Goal: Task Accomplishment & Management: Manage account settings

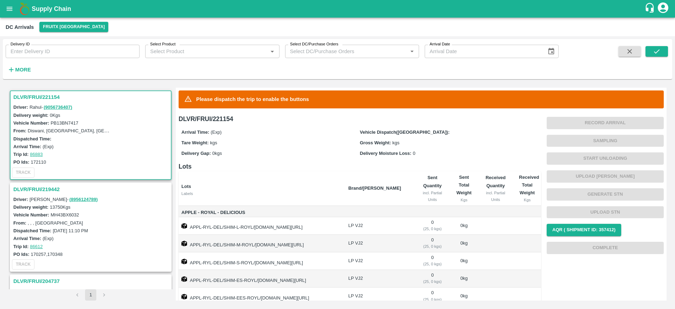
scroll to position [3, 0]
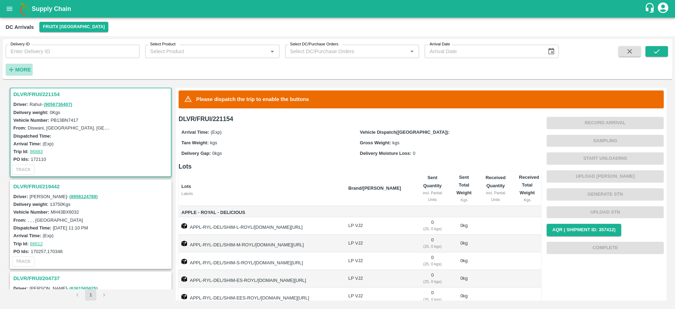
click at [19, 70] on strong "More" at bounding box center [23, 70] width 16 height 6
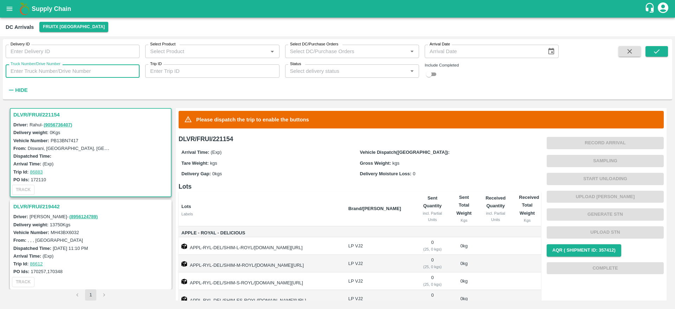
click at [37, 69] on input "Truck Number/Drive Number" at bounding box center [73, 70] width 134 height 13
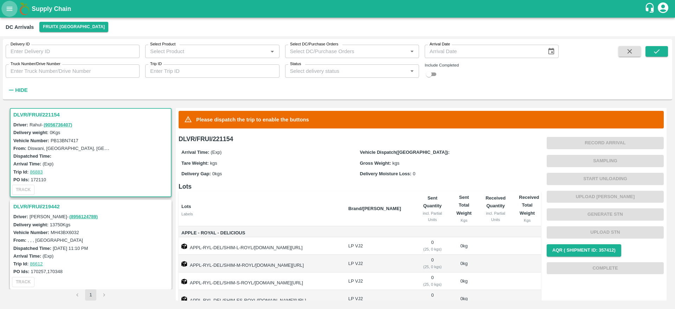
click at [8, 7] on icon "open drawer" at bounding box center [10, 9] width 6 height 4
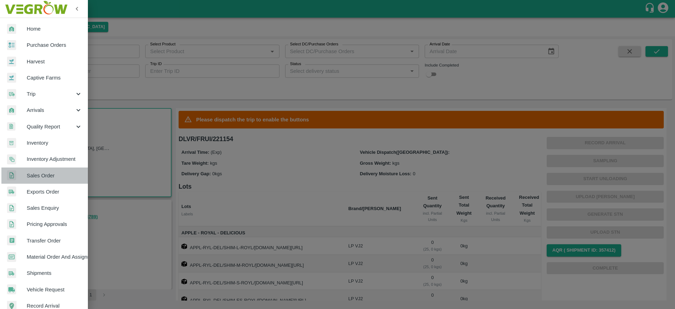
click at [53, 177] on span "Sales Order" at bounding box center [55, 176] width 56 height 8
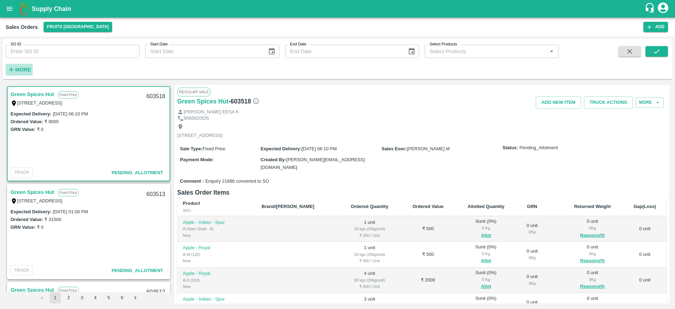
click at [14, 68] on icon "button" at bounding box center [11, 70] width 8 height 8
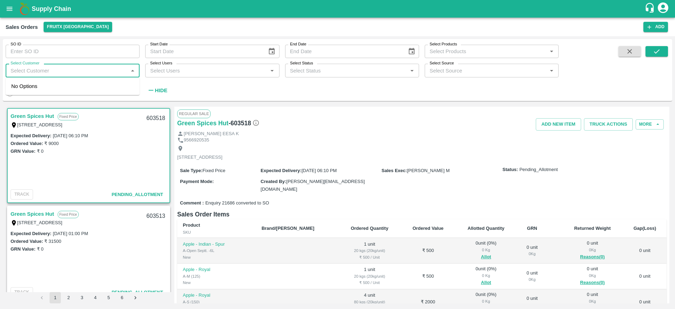
click at [33, 70] on input "Select Customer" at bounding box center [67, 70] width 118 height 9
type input "Vijay"
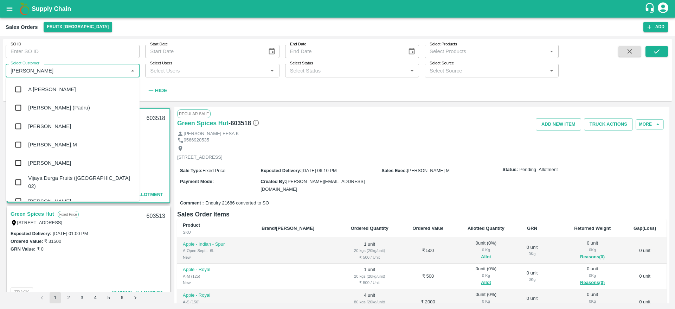
scroll to position [11, 0]
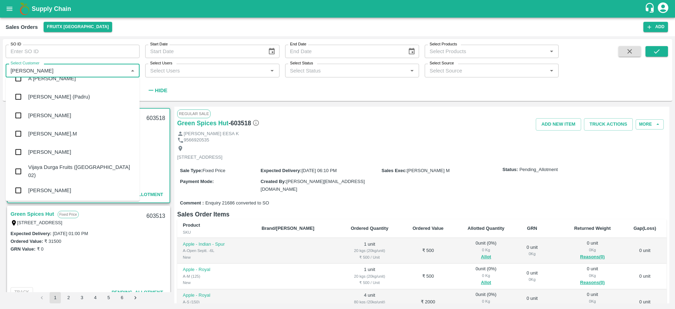
click at [49, 192] on div "Vijayakumar" at bounding box center [49, 190] width 43 height 8
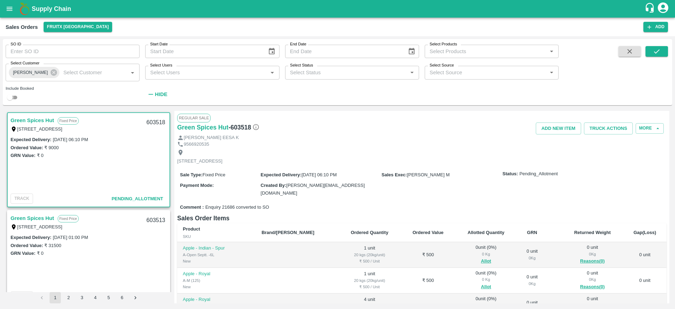
click at [15, 95] on input "checkbox" at bounding box center [9, 97] width 25 height 8
checkbox input "true"
click at [660, 50] on icon "submit" at bounding box center [657, 51] width 8 height 8
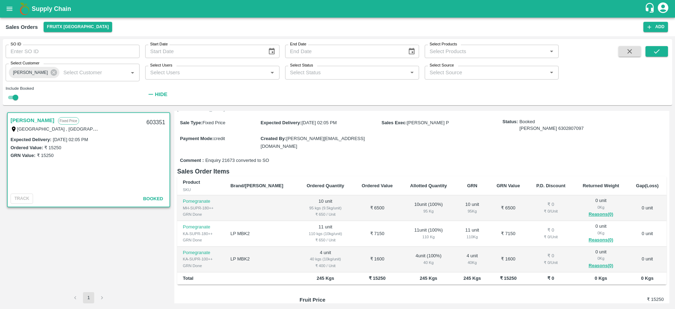
scroll to position [66, 0]
click at [51, 75] on icon at bounding box center [54, 72] width 6 height 6
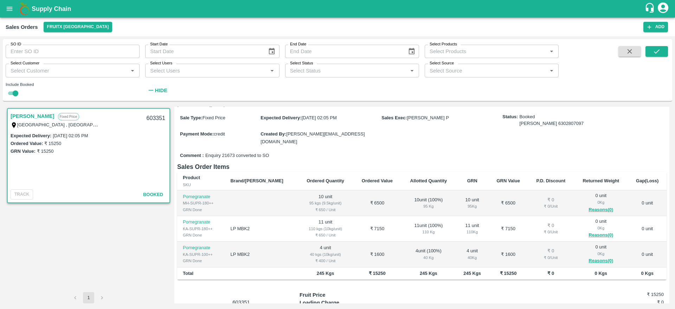
click at [15, 96] on input "checkbox" at bounding box center [15, 93] width 25 height 8
checkbox input "false"
click at [40, 50] on input "SO ID" at bounding box center [73, 51] width 134 height 13
type input "603351"
click at [655, 54] on icon "submit" at bounding box center [657, 51] width 8 height 8
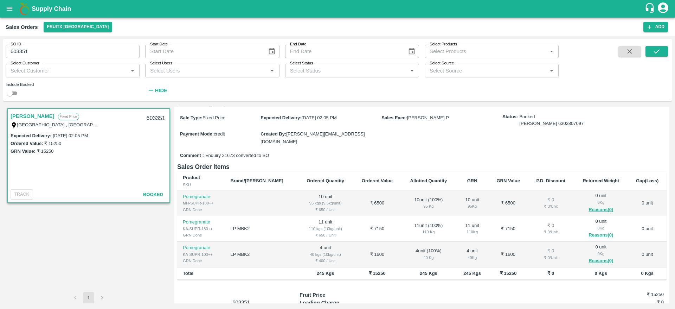
click at [28, 114] on link "Vijayakumar" at bounding box center [33, 115] width 44 height 9
click at [39, 16] on div "Supply Chain" at bounding box center [337, 9] width 675 height 18
click at [40, 10] on b "Supply Chain" at bounding box center [51, 8] width 39 height 7
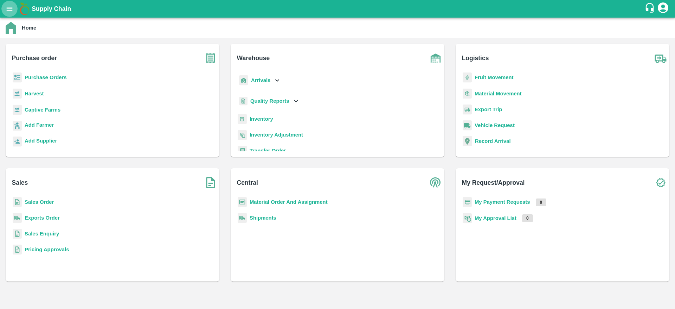
click at [12, 12] on icon "open drawer" at bounding box center [10, 9] width 8 height 8
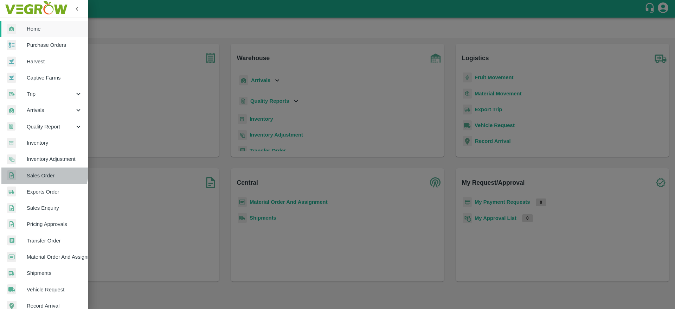
click at [43, 173] on span "Sales Order" at bounding box center [55, 176] width 56 height 8
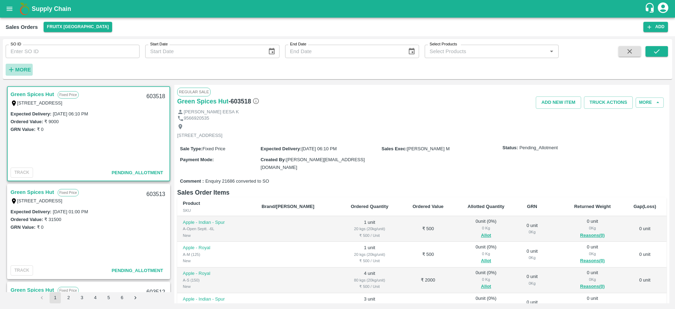
click at [23, 66] on h6 "More" at bounding box center [23, 69] width 16 height 9
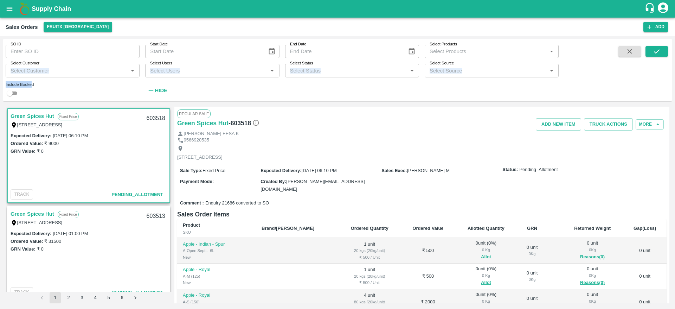
drag, startPoint x: 32, startPoint y: 78, endPoint x: 37, endPoint y: 64, distance: 15.2
click at [37, 64] on div "SO ID SO ID Start Date Start Date End Date End Date Select Products Select Prod…" at bounding box center [279, 68] width 559 height 58
click at [37, 64] on label "Select Customer" at bounding box center [25, 63] width 29 height 6
click at [37, 66] on input "Select Customer" at bounding box center [67, 70] width 118 height 9
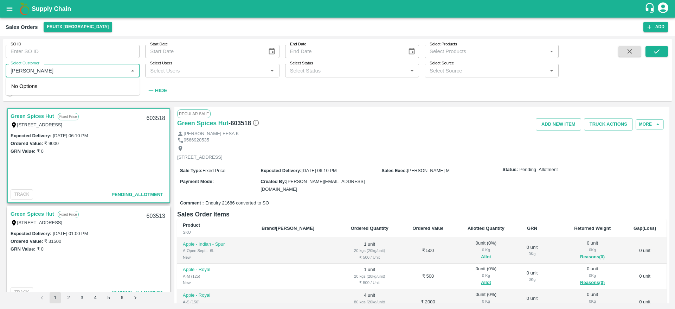
type input "Jeeva"
click at [21, 91] on input "checkbox" at bounding box center [18, 89] width 14 height 14
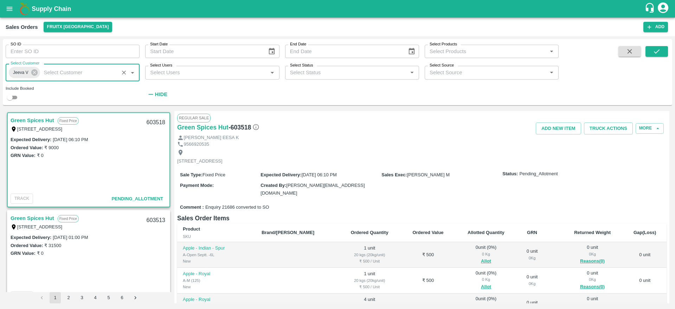
click at [15, 97] on input "checkbox" at bounding box center [9, 97] width 25 height 8
checkbox input "true"
click at [657, 56] on button "submit" at bounding box center [657, 51] width 23 height 11
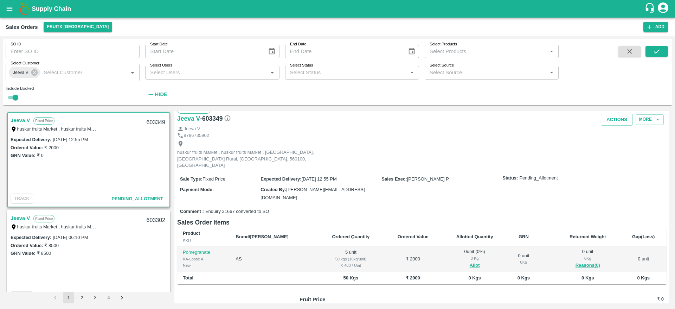
scroll to position [10, 0]
click at [470, 260] on button "Allot" at bounding box center [475, 264] width 10 height 8
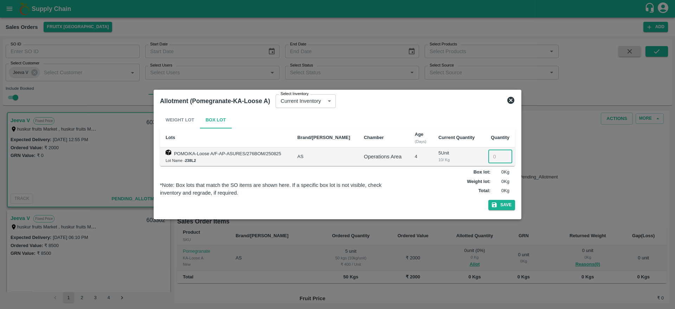
click at [493, 153] on input "number" at bounding box center [500, 156] width 24 height 13
type input "5"
click at [499, 208] on button "Save" at bounding box center [501, 205] width 27 height 10
click at [511, 98] on icon at bounding box center [510, 100] width 7 height 7
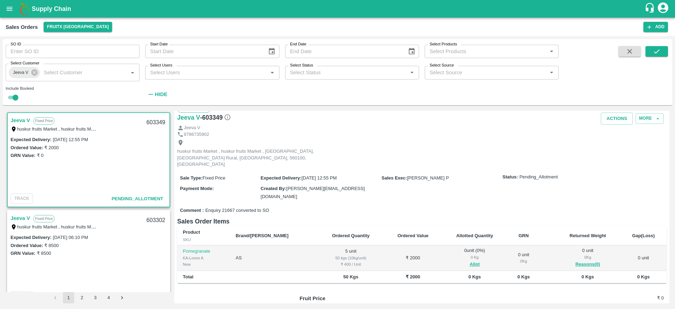
click at [156, 123] on div "603349" at bounding box center [155, 122] width 27 height 17
copy div "603349"
click at [153, 144] on div "Ordered Value: ₹ 2000" at bounding box center [89, 147] width 156 height 8
click at [7, 4] on button "open drawer" at bounding box center [9, 9] width 16 height 16
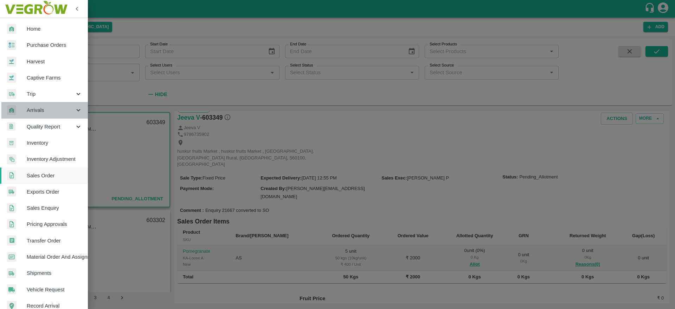
click at [58, 111] on span "Arrivals" at bounding box center [51, 110] width 48 height 8
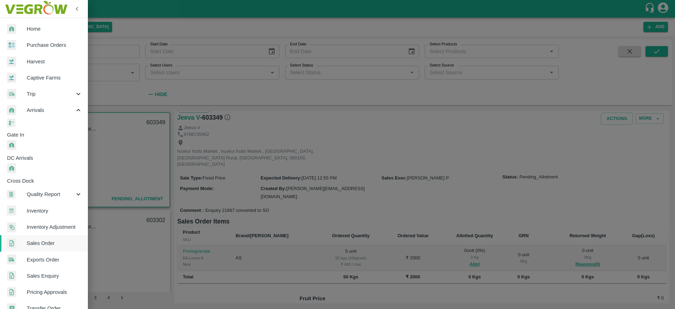
click at [40, 154] on span "DC Arrivals" at bounding box center [47, 158] width 81 height 8
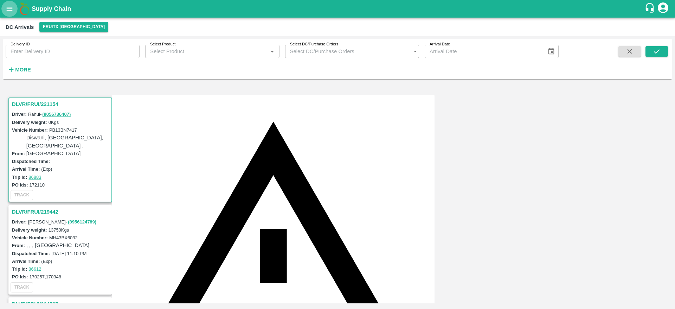
click at [8, 10] on icon "open drawer" at bounding box center [10, 9] width 6 height 4
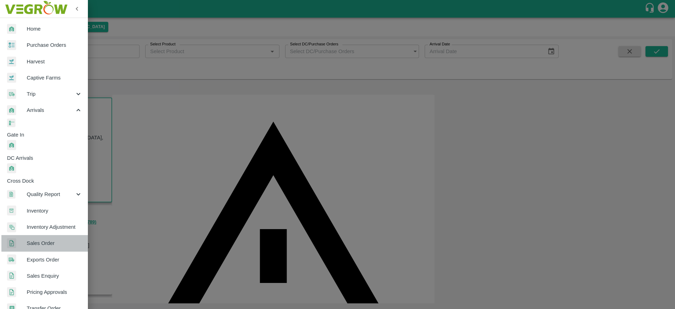
click at [45, 239] on span "Sales Order" at bounding box center [55, 243] width 56 height 8
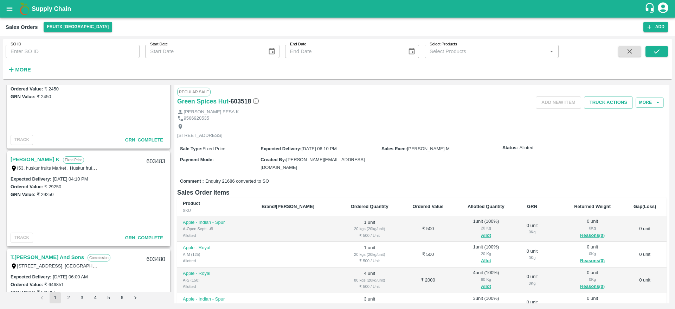
scroll to position [620, 0]
click at [33, 159] on link "[PERSON_NAME] K" at bounding box center [35, 158] width 49 height 9
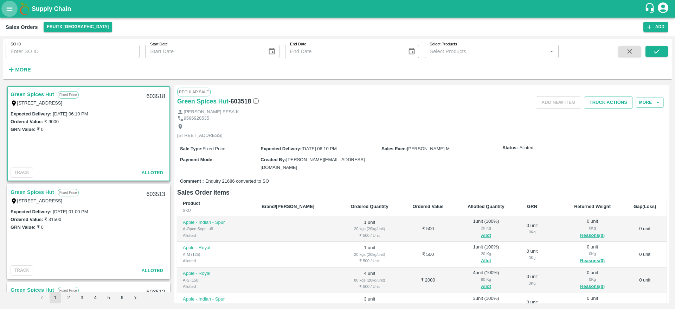
click at [9, 13] on button "open drawer" at bounding box center [9, 9] width 16 height 16
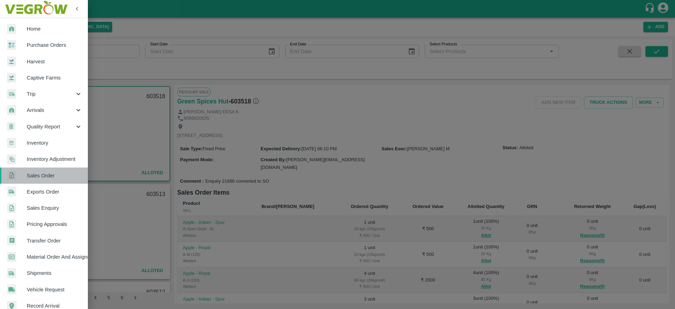
click at [50, 178] on span "Sales Order" at bounding box center [55, 176] width 56 height 8
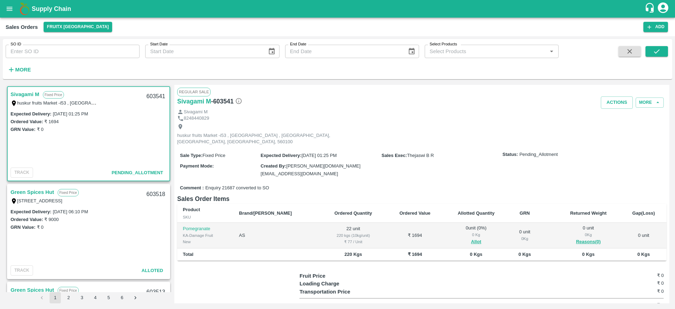
click at [31, 96] on link "Sivagami M" at bounding box center [25, 94] width 29 height 9
click at [471, 238] on button "Allot" at bounding box center [476, 242] width 10 height 8
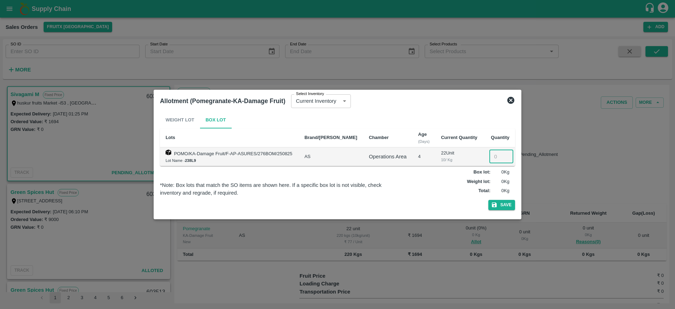
click at [493, 156] on input "number" at bounding box center [501, 156] width 24 height 13
type input "22"
click at [506, 206] on button "Save" at bounding box center [501, 205] width 27 height 10
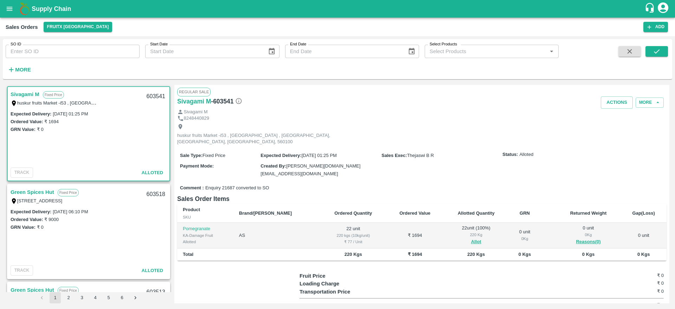
click at [154, 97] on div "603541" at bounding box center [155, 96] width 27 height 17
copy div "603541"
click at [146, 126] on div "GRN Value: ₹ 0" at bounding box center [89, 129] width 156 height 8
click at [615, 101] on button "Actions" at bounding box center [617, 102] width 32 height 12
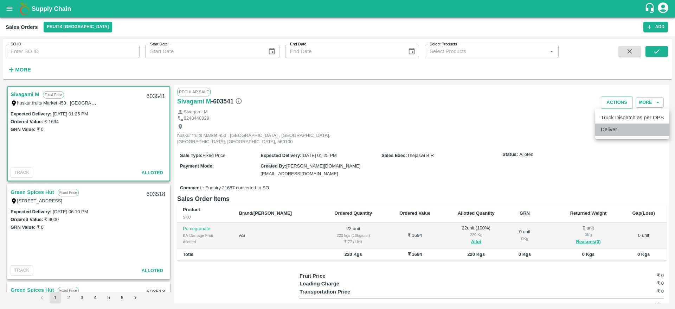
click at [609, 127] on li "Deliver" at bounding box center [632, 129] width 74 height 12
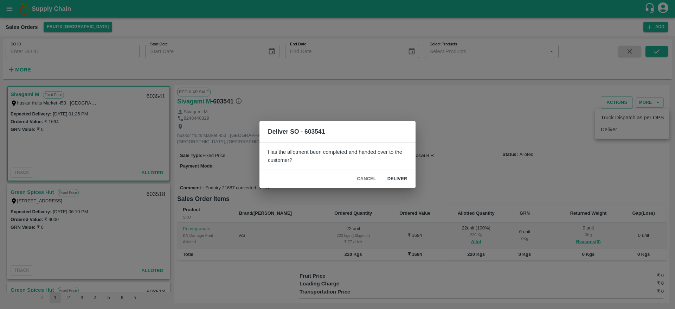
click at [398, 171] on div "Cancel Deliver" at bounding box center [337, 179] width 156 height 18
click at [398, 173] on button "Deliver" at bounding box center [397, 179] width 31 height 12
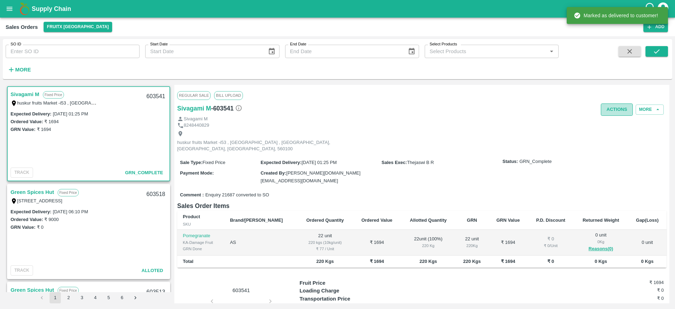
click at [612, 112] on button "Actions" at bounding box center [617, 109] width 32 height 12
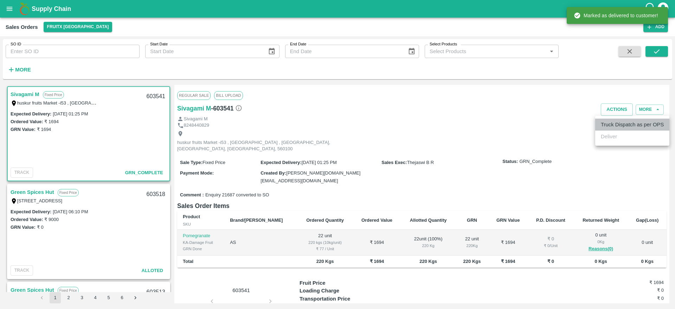
click at [611, 124] on li "Truck Dispatch as per OPS" at bounding box center [632, 124] width 74 height 12
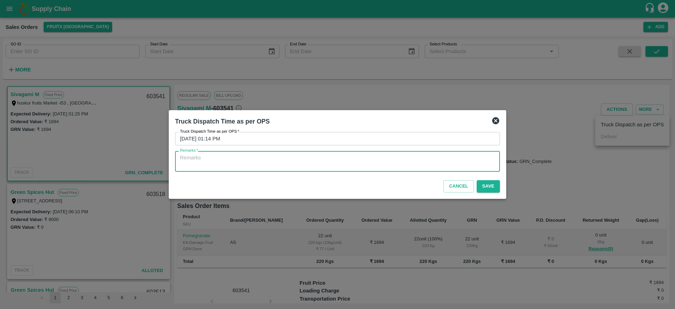
click at [295, 160] on textarea "Remarks   *" at bounding box center [337, 161] width 315 height 15
type textarea "OTD"
click at [484, 184] on button "Save" at bounding box center [488, 186] width 23 height 12
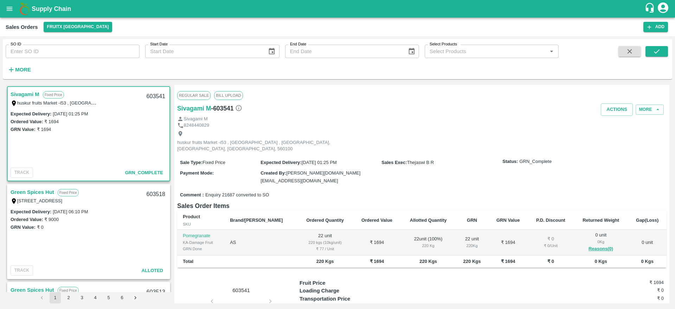
click at [457, 189] on div "Comment : Enquiry 21687 converted to SO" at bounding box center [421, 195] width 489 height 12
click at [9, 7] on icon "open drawer" at bounding box center [10, 9] width 6 height 4
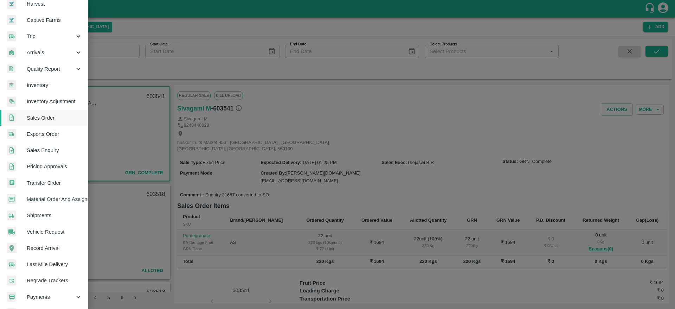
scroll to position [92, 0]
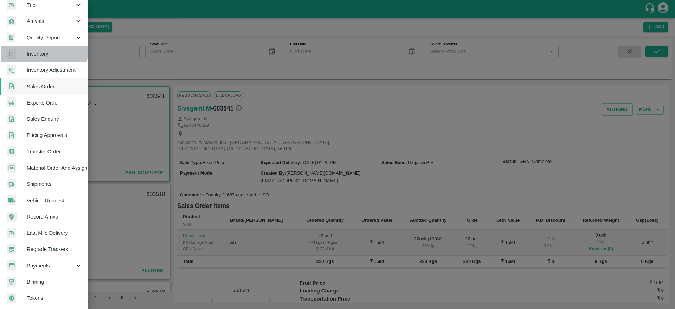
click at [41, 50] on span "Inventory" at bounding box center [55, 54] width 56 height 8
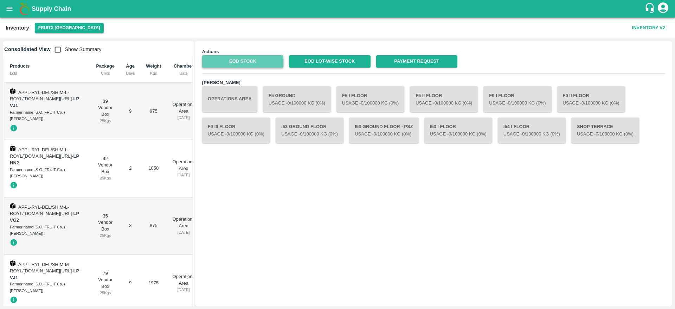
click at [242, 58] on link "EOD Stock" at bounding box center [242, 61] width 81 height 12
click at [34, 7] on b "Supply Chain" at bounding box center [51, 8] width 39 height 7
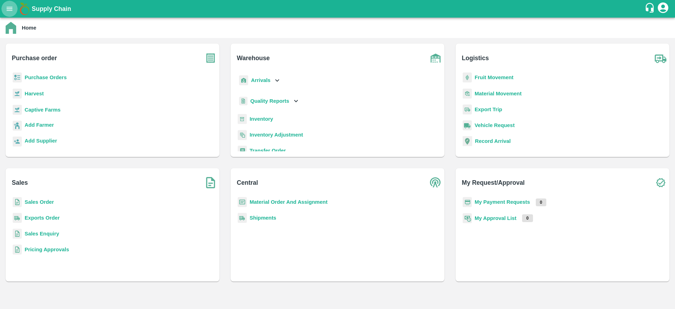
click at [11, 6] on icon "open drawer" at bounding box center [10, 9] width 8 height 8
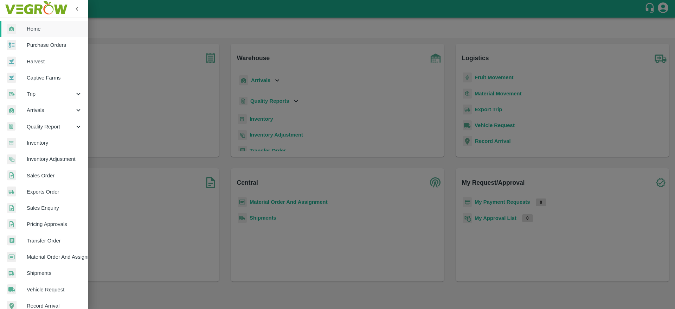
click at [47, 111] on span "Arrivals" at bounding box center [51, 110] width 48 height 8
click at [42, 141] on span "DC Arrivals" at bounding box center [57, 143] width 50 height 8
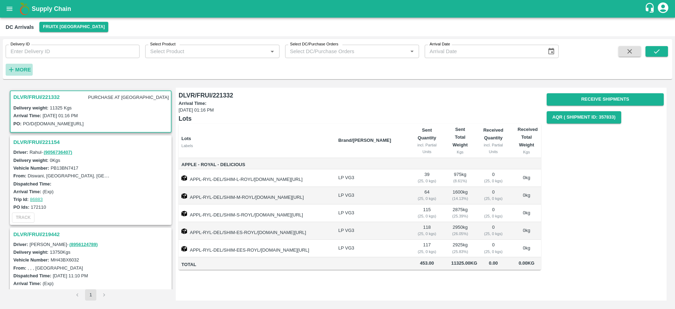
click at [20, 68] on strong "More" at bounding box center [23, 70] width 16 height 6
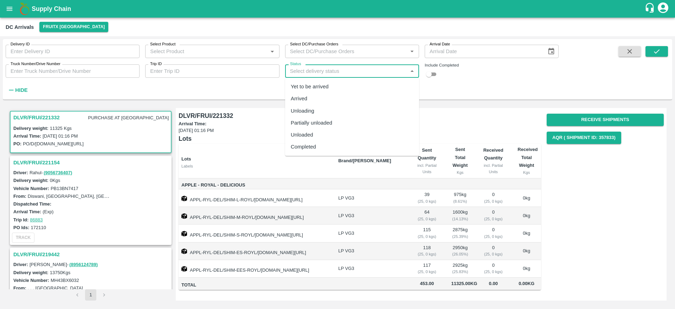
drag, startPoint x: 361, startPoint y: 66, endPoint x: 336, endPoint y: 154, distance: 91.1
click at [336, 154] on body "Supply Chain DC Arrivals FruitX [GEOGRAPHIC_DATA] Delivery ID Delivery ID Selec…" at bounding box center [337, 154] width 675 height 309
click at [336, 154] on ul "Yet to be arrived Arrived Unloading Partially unloaded Unloaded Completed" at bounding box center [352, 117] width 134 height 78
click at [336, 150] on div "Completed" at bounding box center [352, 147] width 134 height 12
type input "Completed"
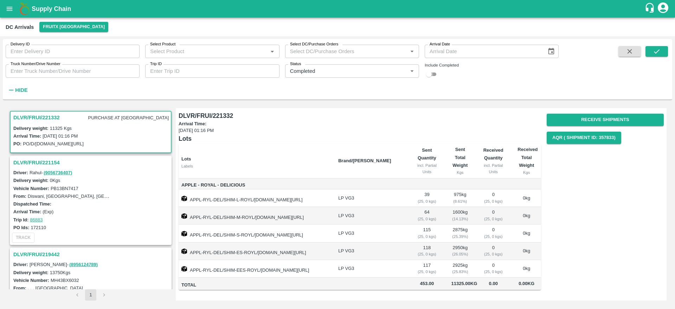
click at [432, 71] on input "checkbox" at bounding box center [428, 74] width 25 height 8
checkbox input "true"
click at [660, 53] on icon "submit" at bounding box center [657, 51] width 8 height 8
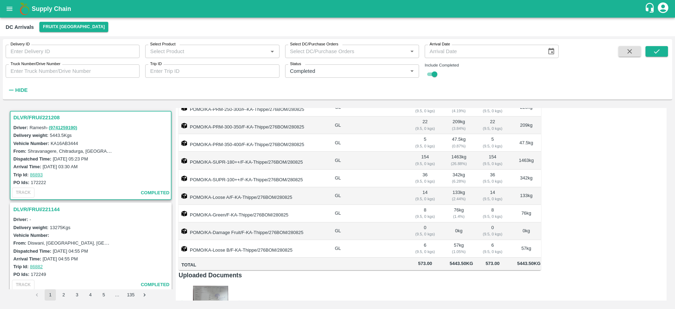
scroll to position [176, 0]
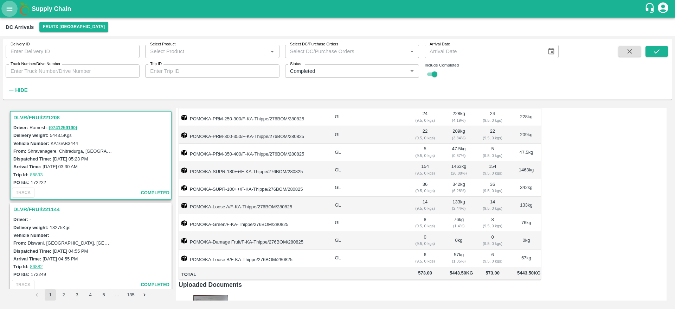
click at [12, 2] on button "open drawer" at bounding box center [9, 9] width 16 height 16
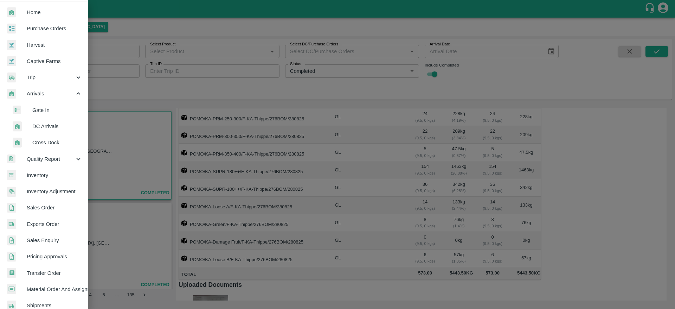
scroll to position [0, 0]
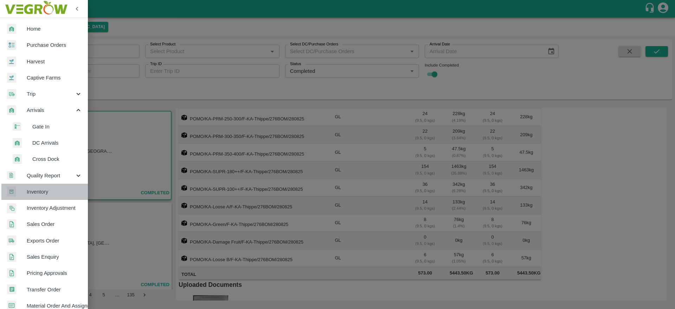
click at [51, 191] on span "Inventory" at bounding box center [55, 192] width 56 height 8
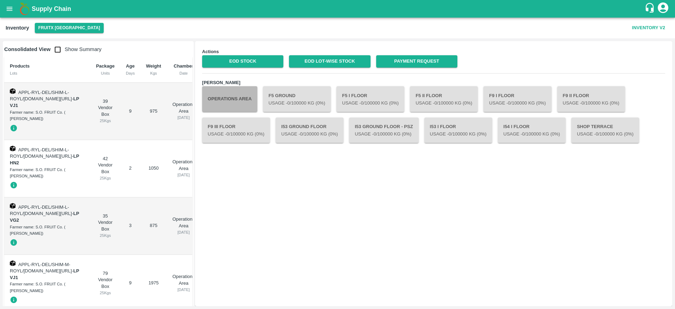
click at [242, 98] on button "Operations Area" at bounding box center [229, 98] width 55 height 25
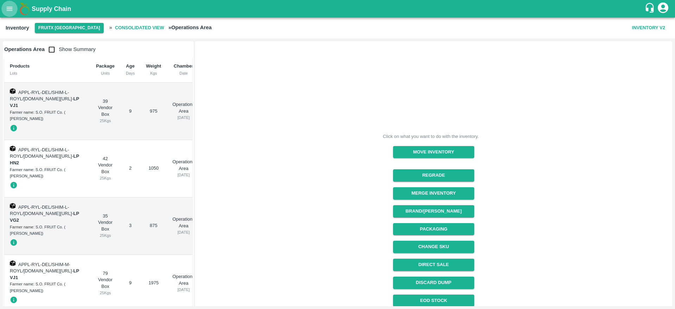
click at [6, 11] on icon "open drawer" at bounding box center [10, 9] width 8 height 8
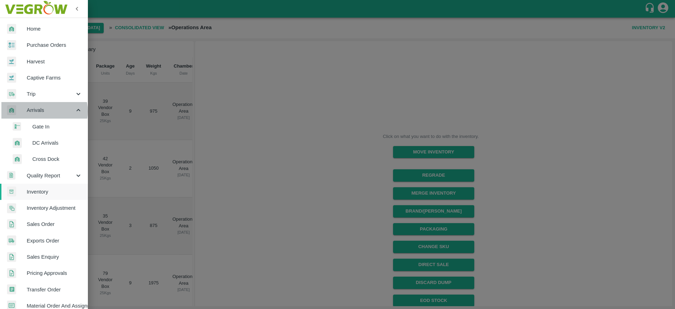
click at [41, 111] on span "Arrivals" at bounding box center [51, 110] width 48 height 8
click at [43, 111] on span "Arrivals" at bounding box center [51, 110] width 48 height 8
click at [45, 142] on span "DC Arrivals" at bounding box center [57, 143] width 50 height 8
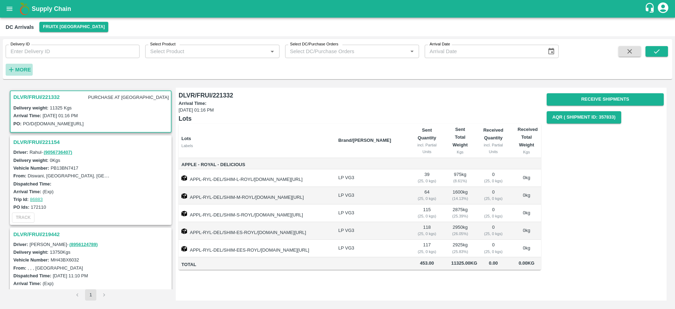
click at [20, 73] on h6 "More" at bounding box center [23, 69] width 16 height 9
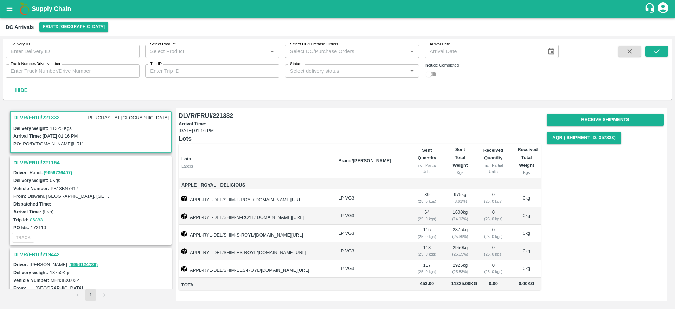
click at [432, 76] on input "checkbox" at bounding box center [428, 74] width 25 height 8
checkbox input "true"
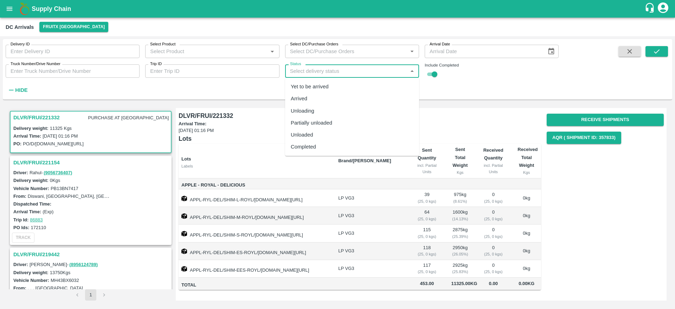
drag, startPoint x: 357, startPoint y: 72, endPoint x: 324, endPoint y: 147, distance: 81.5
click at [324, 147] on body "Supply Chain DC Arrivals FruitX Bangalore Delivery ID Delivery ID Select Produc…" at bounding box center [337, 154] width 675 height 309
click at [324, 147] on div "Completed" at bounding box center [352, 147] width 134 height 12
type input "Completed"
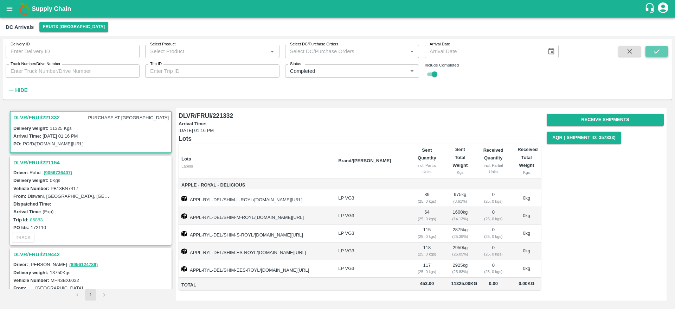
click at [660, 55] on icon "submit" at bounding box center [657, 51] width 8 height 8
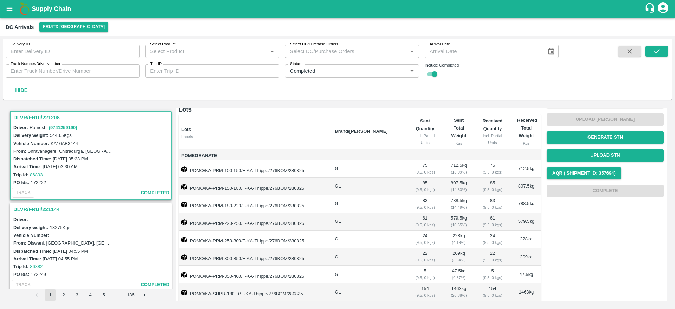
scroll to position [54, 0]
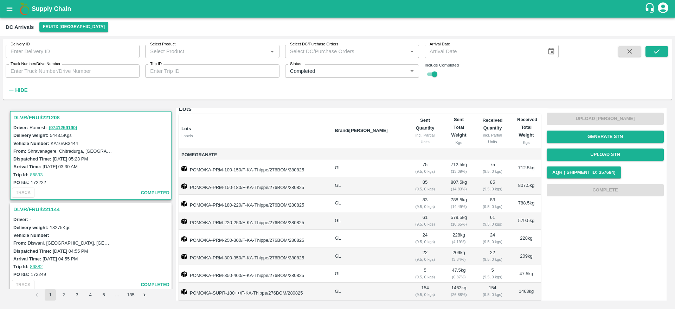
click at [313, 231] on td "POMO/KA-PRM-250-300/F-KA-Thippe/276BOM/280825" at bounding box center [254, 239] width 150 height 18
click at [343, 228] on td "GL" at bounding box center [367, 221] width 77 height 18
click at [329, 212] on td "POMO/KA-PRM-220-250/F-KA-Thippe/276BOM/280825" at bounding box center [254, 221] width 150 height 18
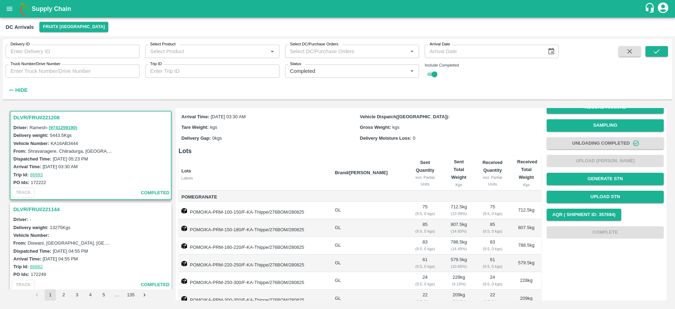
scroll to position [12, 0]
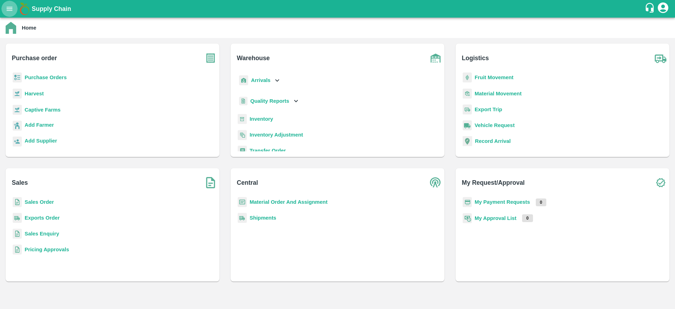
click at [11, 11] on icon "open drawer" at bounding box center [10, 9] width 8 height 8
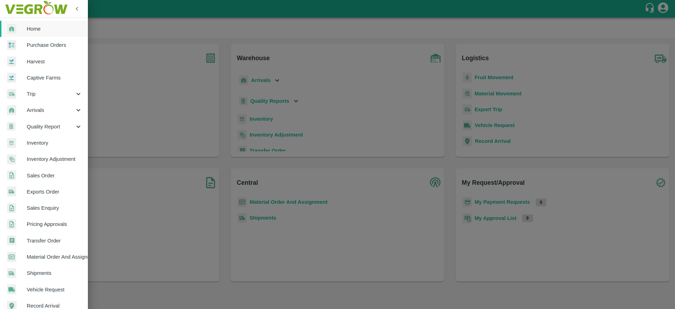
click at [49, 173] on span "Sales Order" at bounding box center [55, 176] width 56 height 8
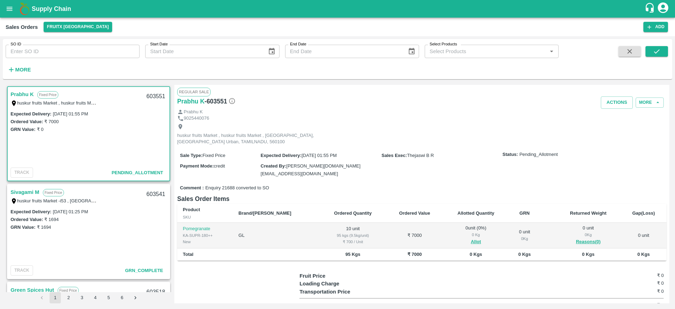
click at [23, 101] on label "huskur fruits Market , huskur fruits Market , [GEOGRAPHIC_DATA], [GEOGRAPHIC_DA…" at bounding box center [140, 103] width 246 height 6
click at [22, 95] on link "Prabhu K" at bounding box center [22, 94] width 23 height 9
click at [23, 97] on link "Prabhu K" at bounding box center [22, 94] width 23 height 9
click at [471, 238] on button "Allot" at bounding box center [476, 242] width 10 height 8
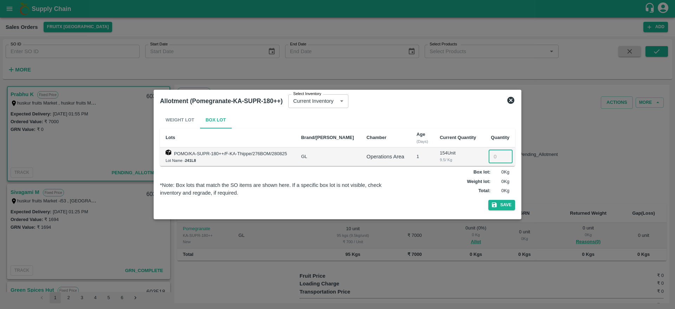
click at [495, 156] on input "number" at bounding box center [501, 156] width 24 height 13
type input "10"
click at [503, 204] on button "Save" at bounding box center [501, 205] width 27 height 10
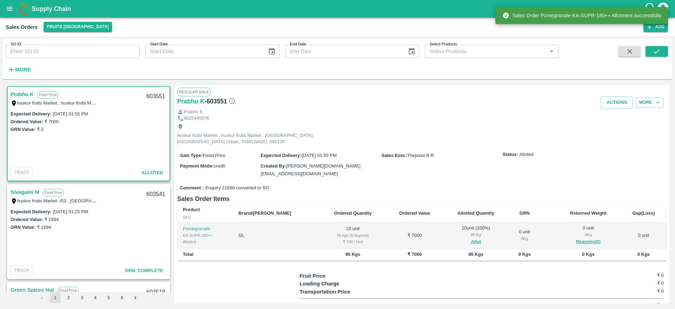
click at [15, 96] on link "Prabhu K" at bounding box center [22, 94] width 23 height 9
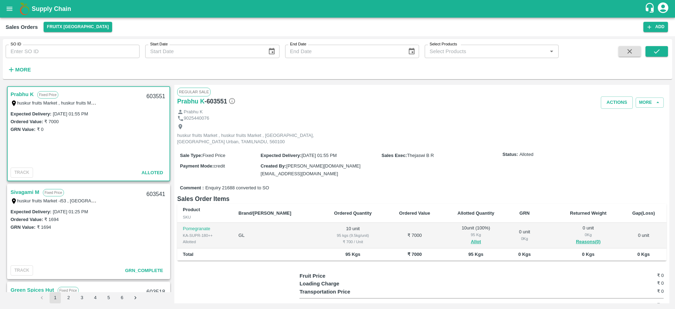
click at [155, 93] on div "603551" at bounding box center [155, 96] width 27 height 17
copy div "603551"
click at [617, 106] on button "Actions" at bounding box center [617, 102] width 32 height 12
drag, startPoint x: 616, startPoint y: 139, endPoint x: 617, endPoint y: 133, distance: 5.5
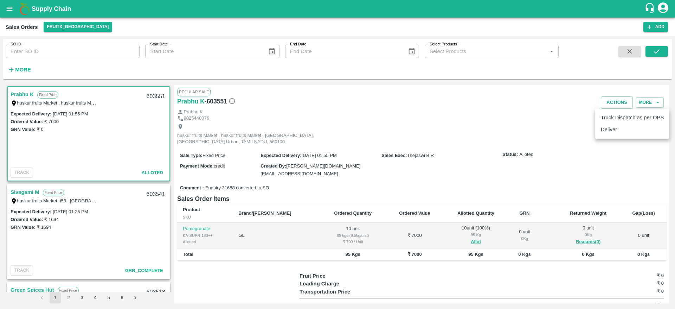
click at [617, 133] on div "Truck Dispatch as per OPS Deliver" at bounding box center [337, 154] width 675 height 309
click at [617, 133] on li "Deliver" at bounding box center [632, 129] width 74 height 12
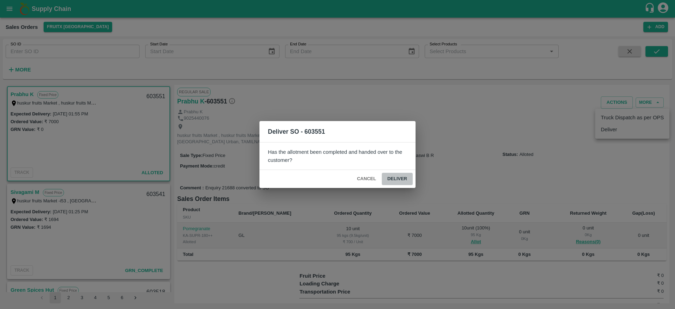
click at [407, 179] on button "Deliver" at bounding box center [397, 179] width 31 height 12
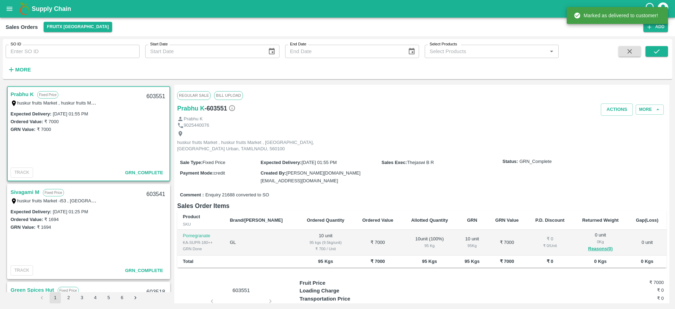
click at [611, 116] on div "Prabhu K" at bounding box center [421, 119] width 489 height 7
click at [613, 109] on button "Actions" at bounding box center [617, 109] width 32 height 12
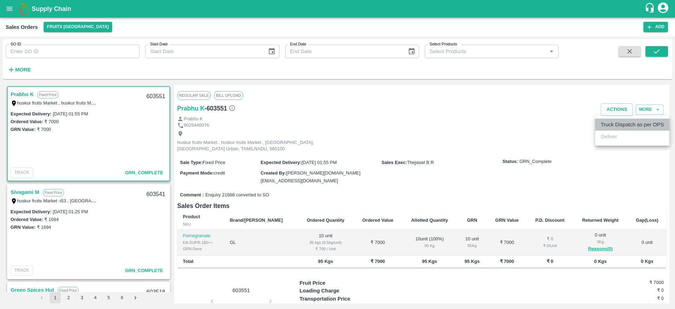
click at [613, 129] on li "Truck Dispatch as per OPS" at bounding box center [632, 124] width 74 height 12
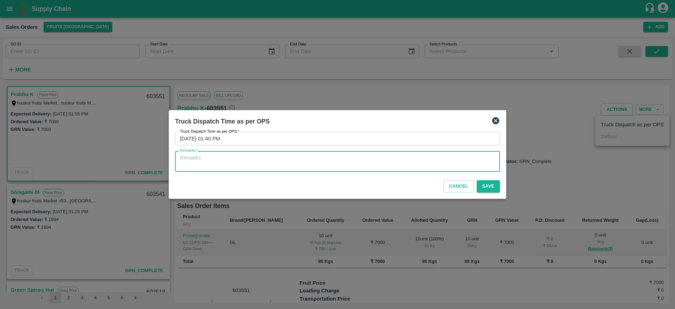
click at [396, 168] on textarea "Remarks   *" at bounding box center [337, 161] width 315 height 15
type textarea "OTD"
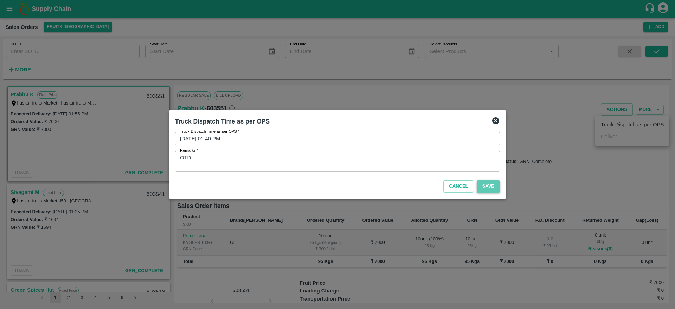
click at [484, 182] on button "Save" at bounding box center [488, 186] width 23 height 12
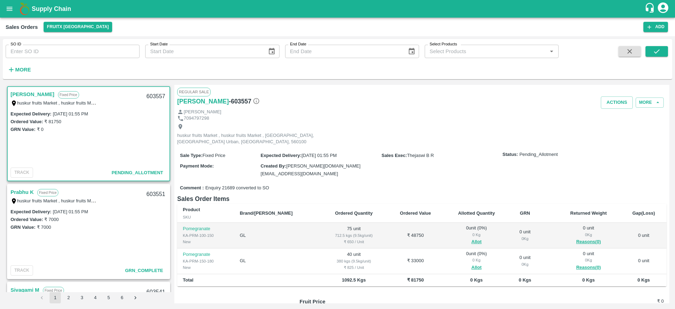
click at [24, 95] on link "[PERSON_NAME]" at bounding box center [33, 94] width 44 height 9
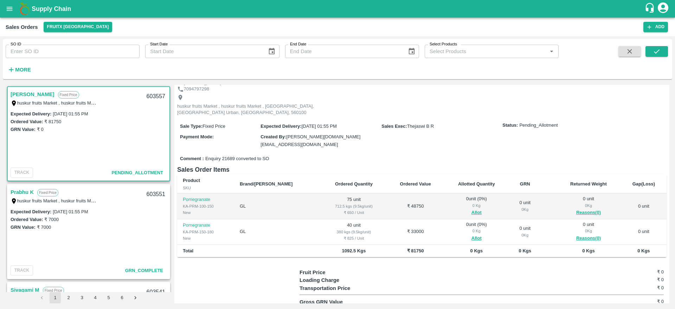
scroll to position [30, 0]
click at [471, 208] on button "Allot" at bounding box center [476, 212] width 10 height 8
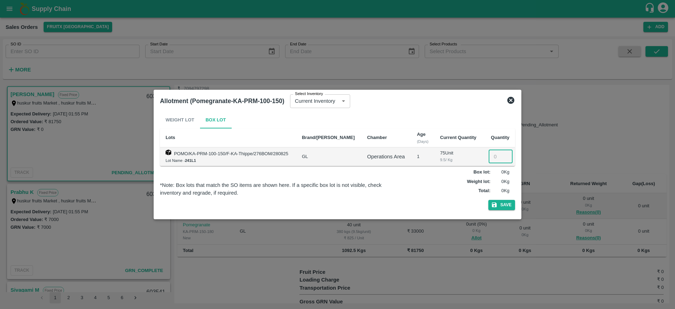
click at [495, 152] on input "number" at bounding box center [501, 156] width 24 height 13
type input "75"
click at [504, 203] on button "Save" at bounding box center [501, 205] width 27 height 10
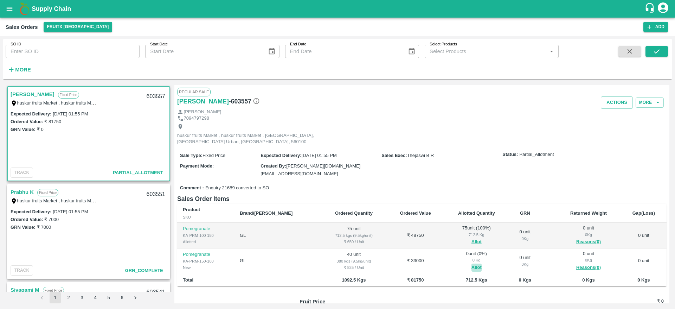
click at [471, 263] on button "Allot" at bounding box center [476, 267] width 10 height 8
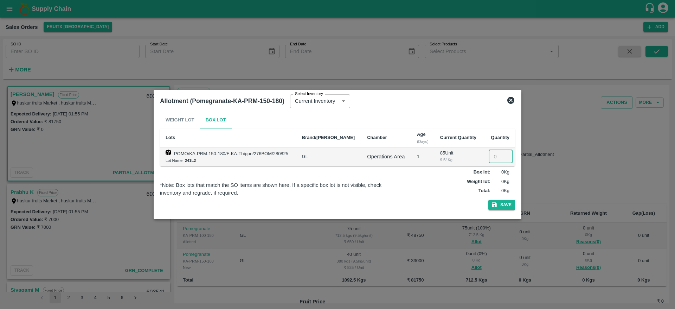
click at [493, 158] on input "number" at bounding box center [501, 156] width 24 height 13
type input "40"
click at [498, 203] on icon "button" at bounding box center [494, 204] width 6 height 6
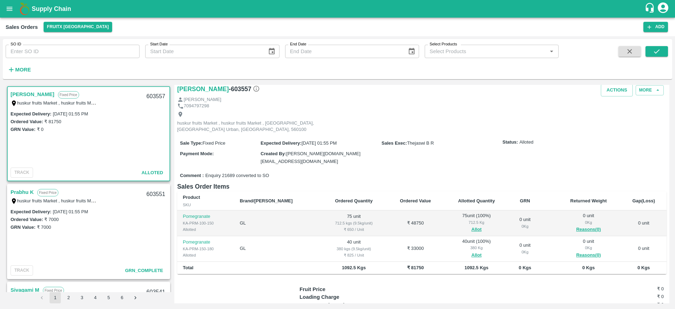
scroll to position [0, 0]
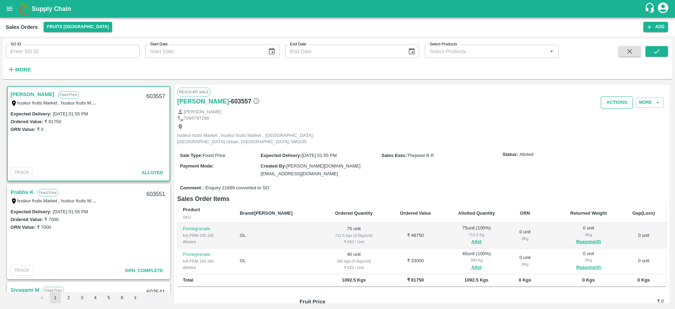
click at [611, 100] on button "Actions" at bounding box center [617, 102] width 32 height 12
click at [611, 128] on li "Deliver" at bounding box center [632, 129] width 74 height 12
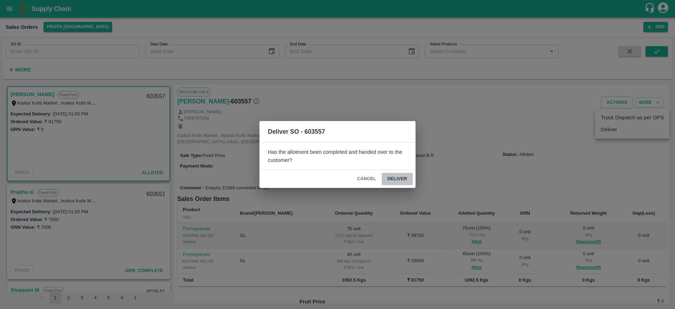
click at [403, 179] on button "Deliver" at bounding box center [397, 179] width 31 height 12
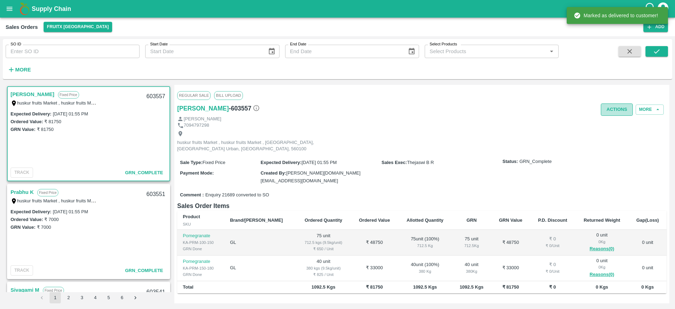
click at [605, 110] on button "Actions" at bounding box center [617, 109] width 32 height 12
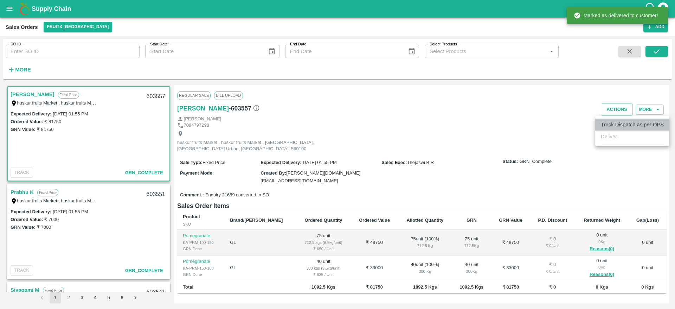
click at [611, 122] on li "Truck Dispatch as per OPS" at bounding box center [632, 124] width 74 height 12
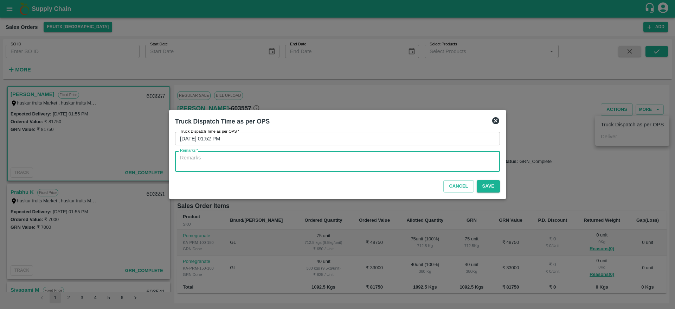
click at [349, 163] on textarea "Remarks   *" at bounding box center [337, 161] width 315 height 15
type textarea "OTD"
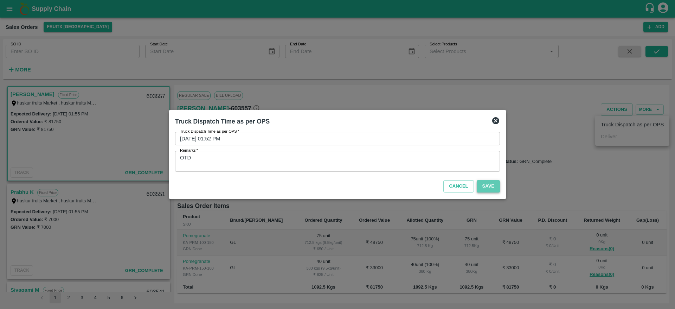
click at [484, 183] on button "Save" at bounding box center [488, 186] width 23 height 12
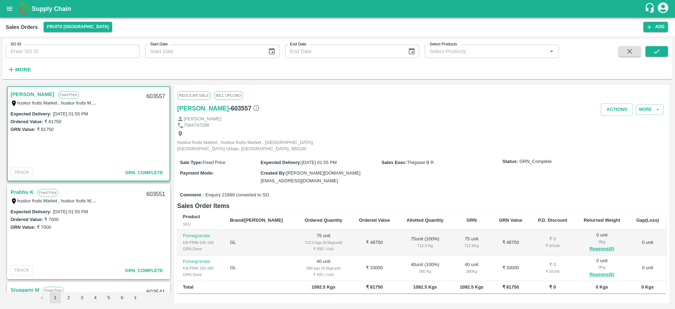
click at [152, 94] on div "603557" at bounding box center [155, 96] width 27 height 17
copy div "603557"
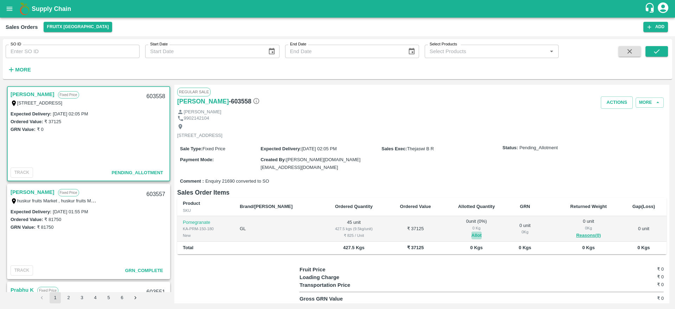
click at [471, 231] on button "Allot" at bounding box center [476, 235] width 10 height 8
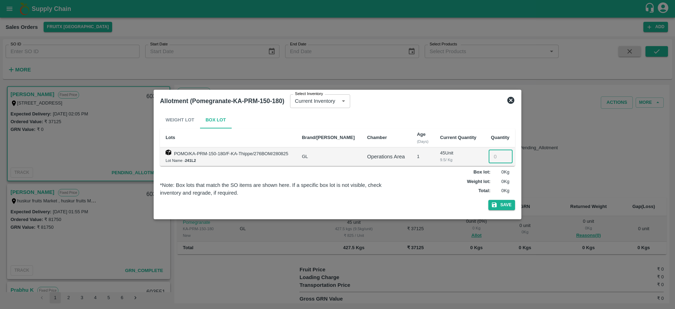
click at [495, 158] on input "number" at bounding box center [501, 156] width 24 height 13
type input "45"
click at [508, 203] on button "Save" at bounding box center [501, 205] width 27 height 10
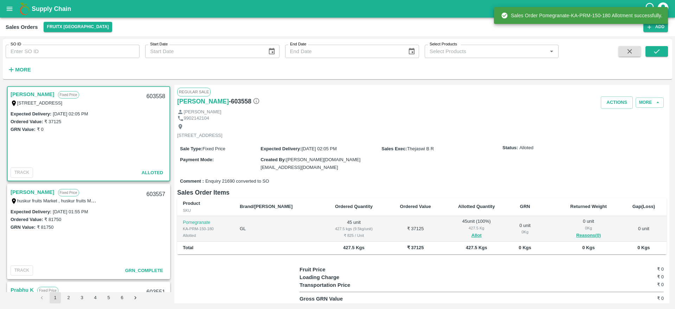
click at [156, 96] on div "603558" at bounding box center [155, 96] width 27 height 17
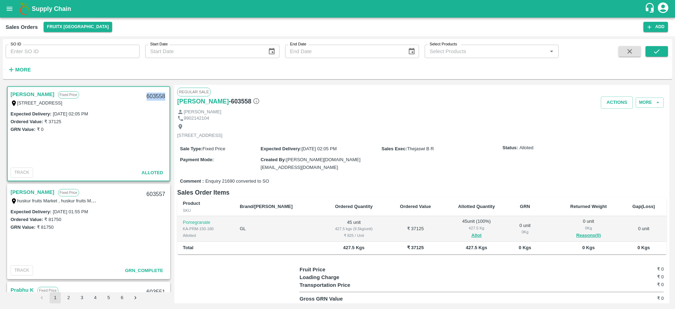
copy div "603558"
click at [608, 101] on button "Actions" at bounding box center [617, 102] width 32 height 12
click at [607, 129] on li "Deliver" at bounding box center [632, 129] width 74 height 12
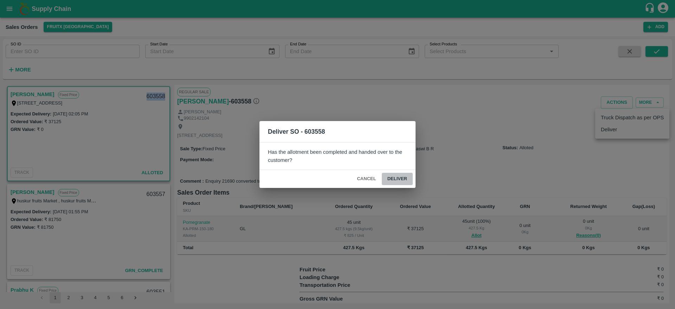
click at [406, 179] on button "Deliver" at bounding box center [397, 179] width 31 height 12
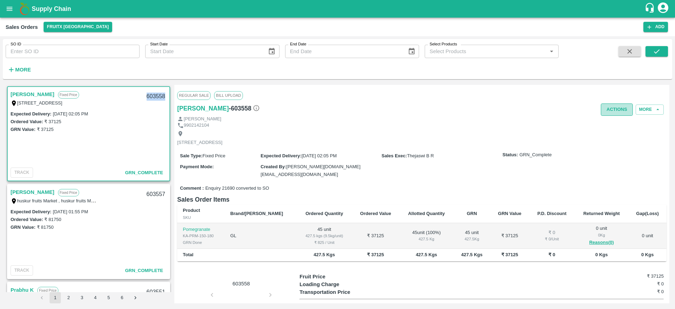
click at [616, 106] on button "Actions" at bounding box center [617, 109] width 32 height 12
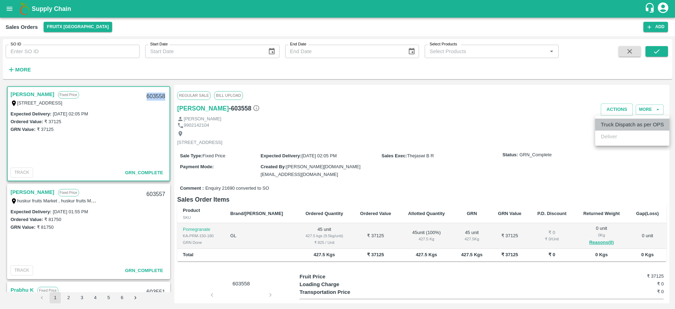
click at [616, 122] on li "Truck Dispatch as per OPS" at bounding box center [632, 124] width 74 height 12
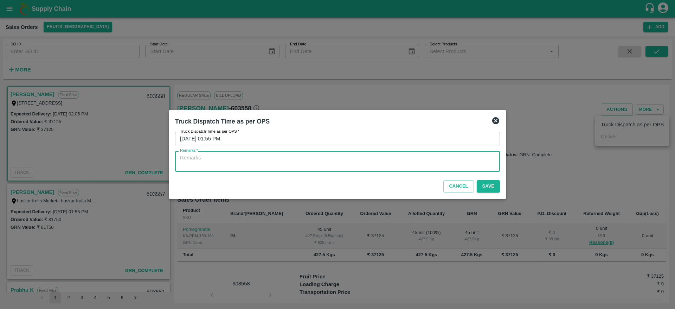
click at [370, 165] on textarea "Remarks   *" at bounding box center [337, 161] width 315 height 15
type textarea "OTD"
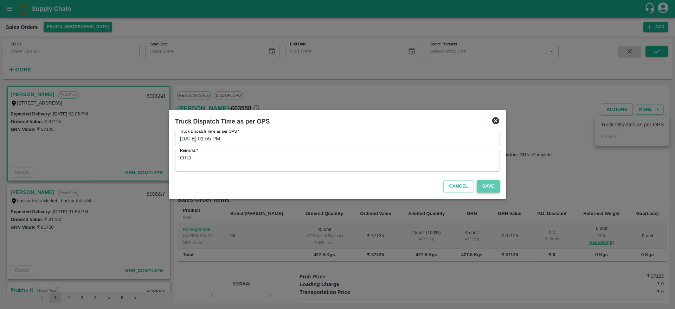
click at [495, 187] on button "Save" at bounding box center [488, 186] width 23 height 12
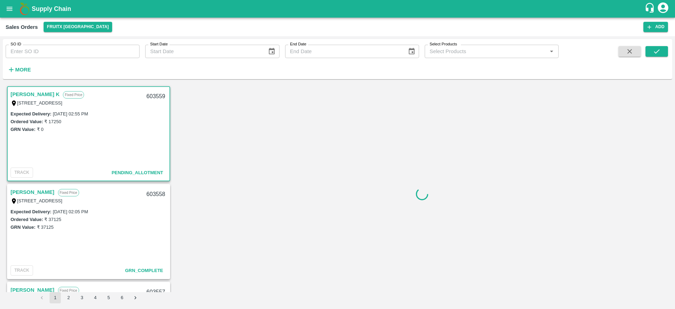
click at [27, 92] on link "[PERSON_NAME] K" at bounding box center [35, 94] width 49 height 9
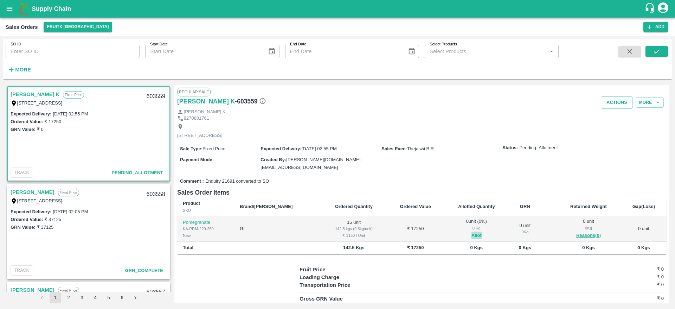
click at [471, 232] on button "Allot" at bounding box center [476, 235] width 10 height 8
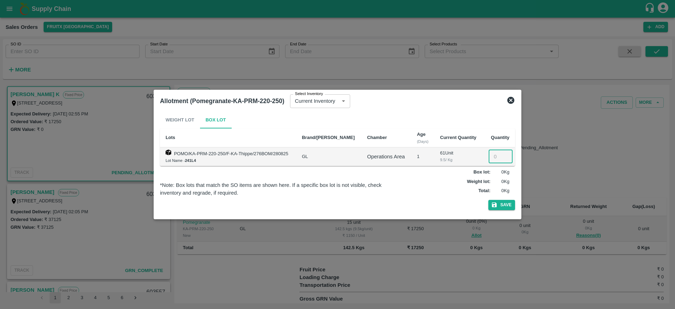
click at [492, 155] on input "number" at bounding box center [501, 156] width 24 height 13
type input "15"
click at [509, 204] on button "Save" at bounding box center [501, 205] width 27 height 10
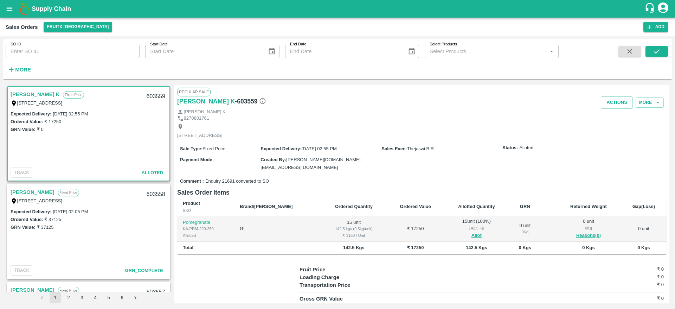
click at [150, 98] on div "603559" at bounding box center [155, 96] width 27 height 17
copy div "603559"
click at [100, 147] on div "Expected Delivery : 29 Aug 2025, 02:55 PM Ordered Value: ₹ 17250 GRN Value: ₹ 0" at bounding box center [89, 137] width 162 height 55
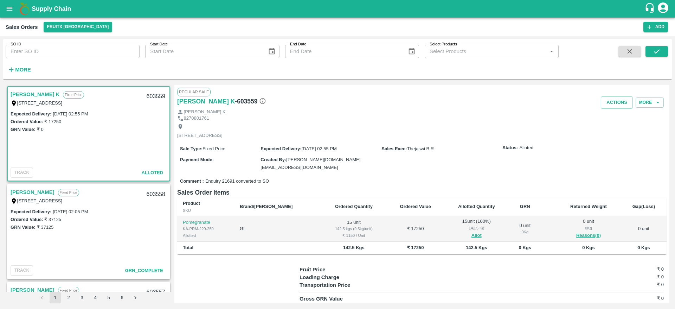
click at [153, 96] on div "603559" at bounding box center [155, 96] width 27 height 17
copy div "603559"
click at [458, 116] on div "8270801761" at bounding box center [421, 118] width 489 height 7
click at [615, 103] on button "Actions" at bounding box center [617, 102] width 32 height 12
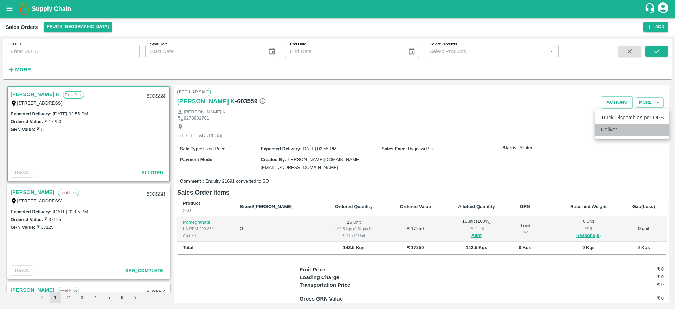
click at [610, 131] on li "Deliver" at bounding box center [632, 129] width 74 height 12
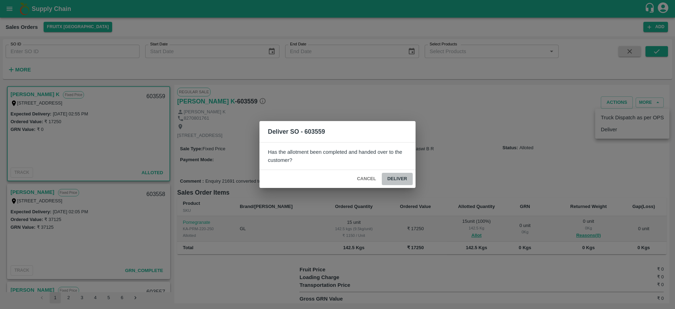
click at [402, 179] on button "Deliver" at bounding box center [397, 179] width 31 height 12
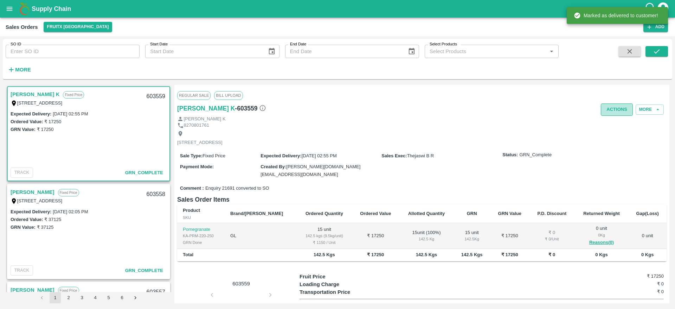
click at [608, 108] on button "Actions" at bounding box center [617, 109] width 32 height 12
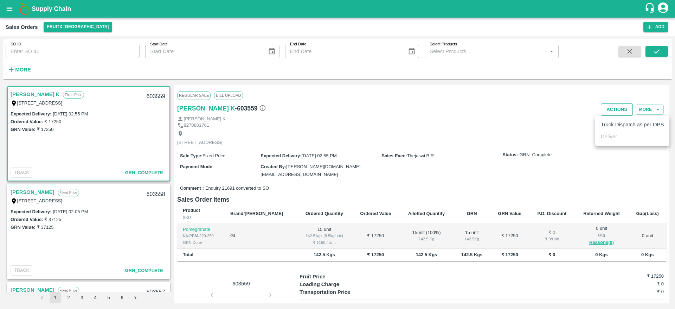
click at [608, 108] on div at bounding box center [337, 154] width 675 height 309
click at [608, 108] on button "Actions" at bounding box center [617, 109] width 32 height 12
click at [608, 108] on div at bounding box center [337, 154] width 675 height 309
click at [35, 95] on link "[PERSON_NAME] K" at bounding box center [35, 94] width 49 height 9
click at [622, 103] on button "Actions" at bounding box center [617, 109] width 32 height 12
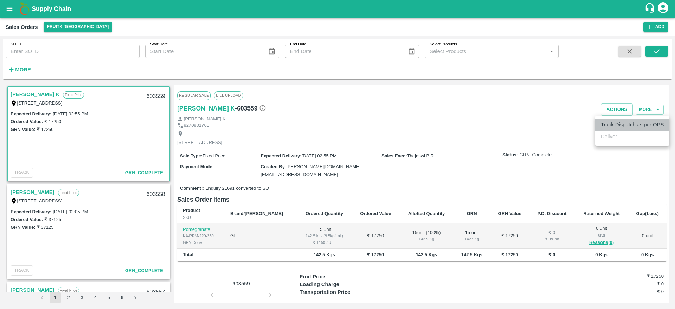
click at [611, 126] on li "Truck Dispatch as per OPS" at bounding box center [632, 124] width 74 height 12
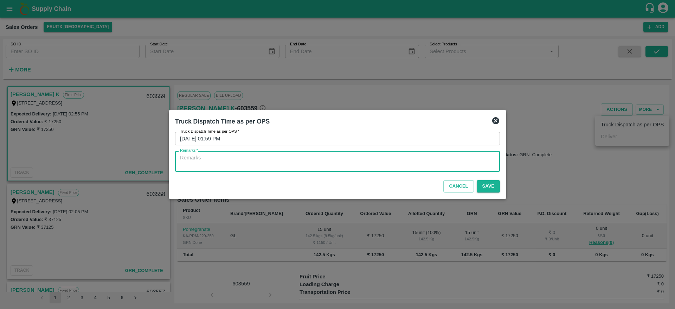
click at [392, 159] on textarea "Remarks   *" at bounding box center [337, 161] width 315 height 15
type textarea "OTD"
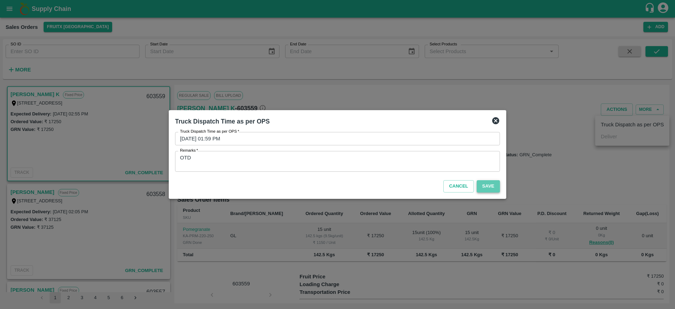
click at [489, 192] on button "Save" at bounding box center [488, 186] width 23 height 12
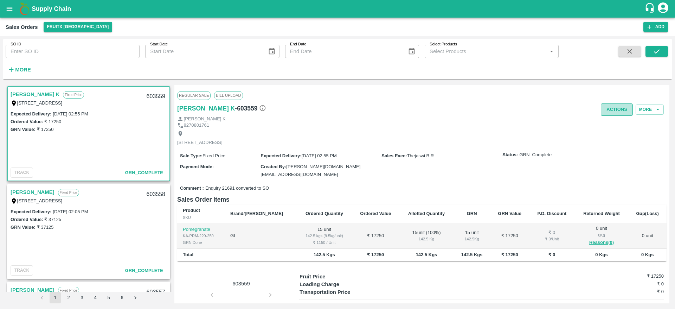
click at [609, 111] on button "Actions" at bounding box center [617, 109] width 32 height 12
click at [450, 103] on div at bounding box center [337, 154] width 675 height 309
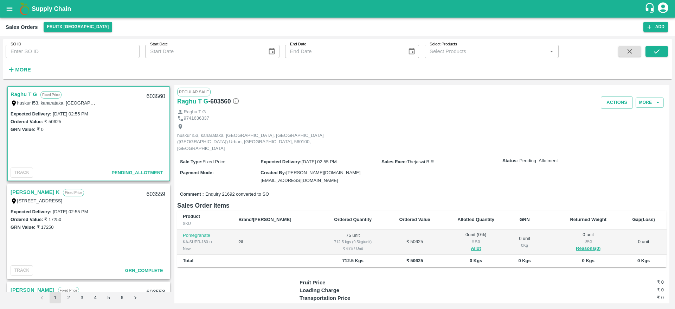
click at [25, 91] on link "Raghu T G" at bounding box center [24, 94] width 26 height 9
click at [471, 244] on button "Allot" at bounding box center [476, 248] width 10 height 8
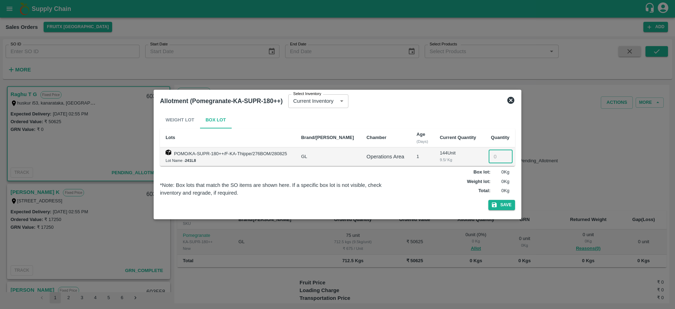
click at [492, 160] on input "number" at bounding box center [501, 156] width 24 height 13
type input "75"
click at [506, 204] on button "Save" at bounding box center [501, 205] width 27 height 10
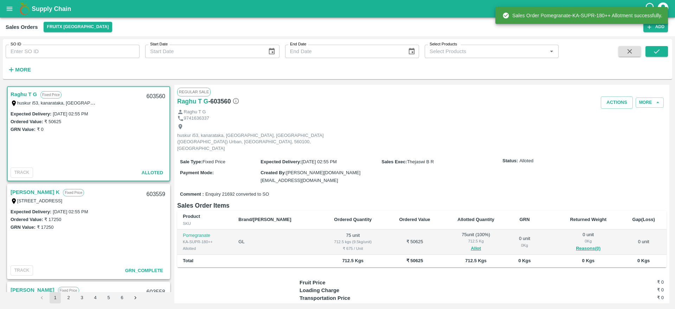
click at [154, 94] on div "603560" at bounding box center [155, 96] width 27 height 17
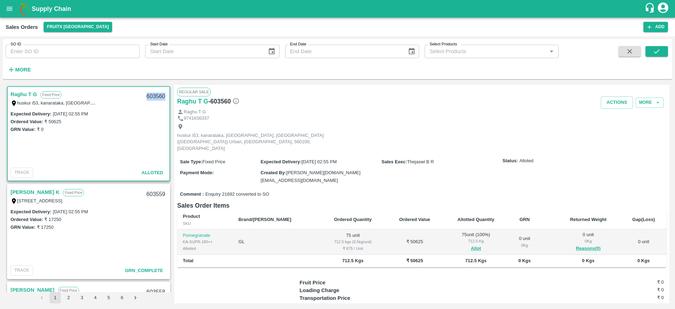
copy div "603560"
click at [609, 105] on button "Actions" at bounding box center [617, 102] width 32 height 12
click at [621, 130] on li "Deliver" at bounding box center [632, 129] width 74 height 12
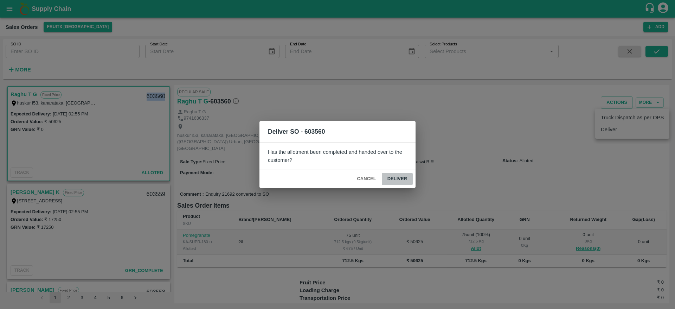
click at [395, 183] on button "Deliver" at bounding box center [397, 179] width 31 height 12
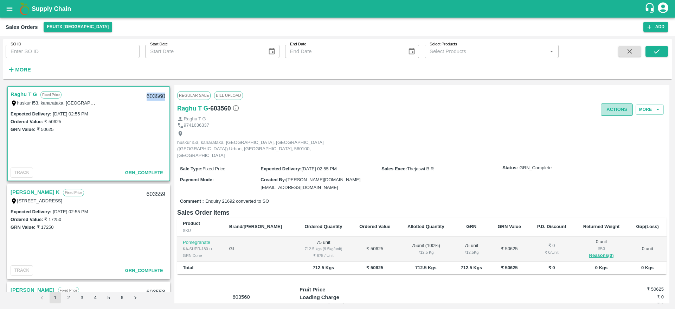
drag, startPoint x: 604, startPoint y: 103, endPoint x: 607, endPoint y: 111, distance: 8.8
click at [607, 111] on button "Actions" at bounding box center [617, 109] width 32 height 12
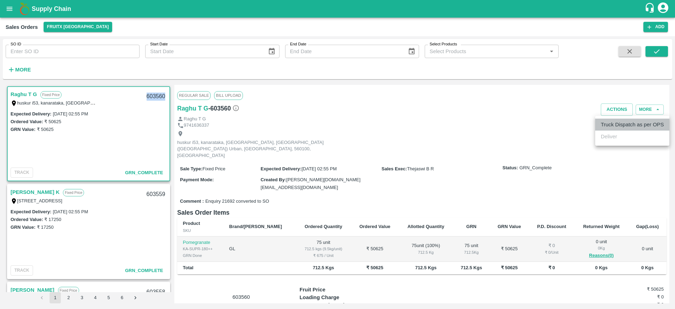
click at [606, 124] on li "Truck Dispatch as per OPS" at bounding box center [632, 124] width 74 height 12
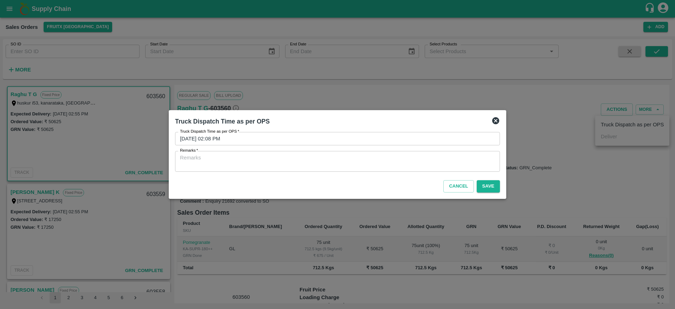
click at [358, 168] on textarea "Remarks   *" at bounding box center [337, 161] width 315 height 15
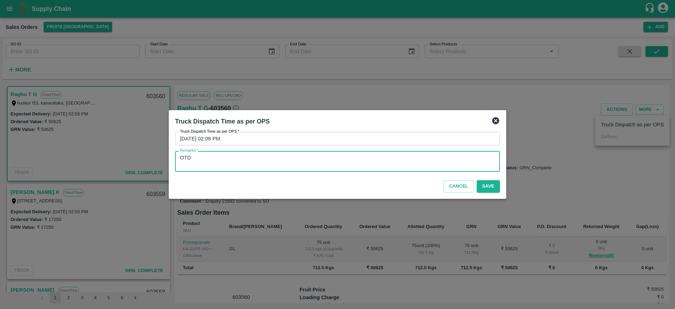
type textarea "OTD"
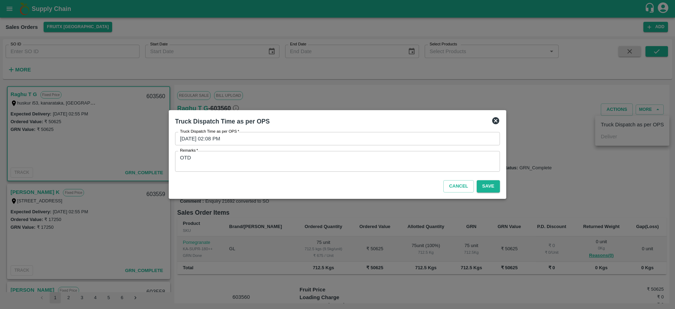
click at [487, 179] on div "Cancel Save" at bounding box center [337, 184] width 330 height 21
click at [487, 191] on button "Save" at bounding box center [488, 186] width 23 height 12
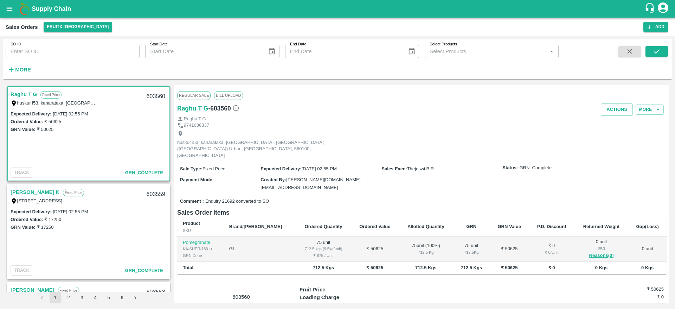
click at [402, 117] on div "Raghu T G" at bounding box center [421, 119] width 489 height 7
click at [295, 207] on h6 "Sales Order Items" at bounding box center [421, 212] width 489 height 10
